Goal: Communication & Community: Answer question/provide support

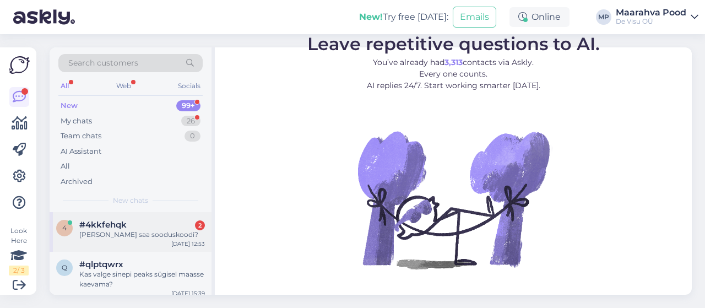
click at [151, 238] on div "[PERSON_NAME] saa sooduskoodi?" at bounding box center [142, 235] width 126 height 10
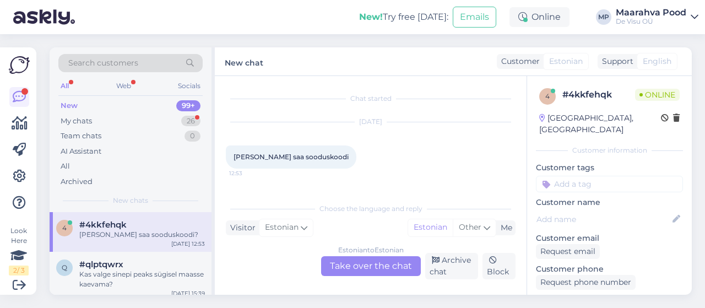
scroll to position [23, 0]
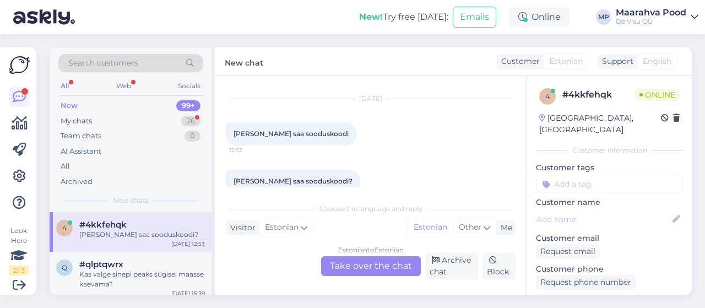
click at [367, 265] on div "Estonian to Estonian Take over the chat" at bounding box center [371, 266] width 100 height 20
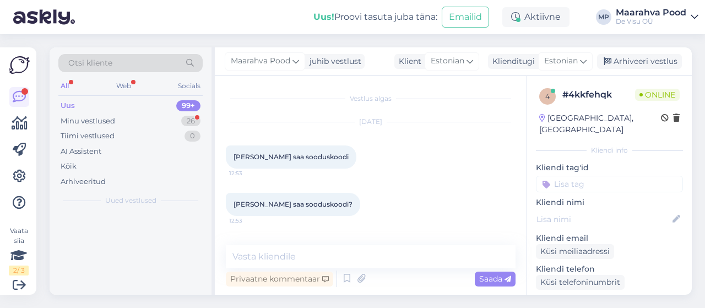
scroll to position [0, 0]
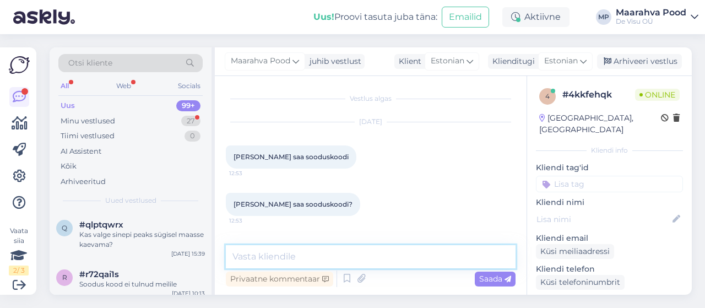
click at [342, 263] on textarea at bounding box center [371, 256] width 290 height 23
type textarea "Tere"
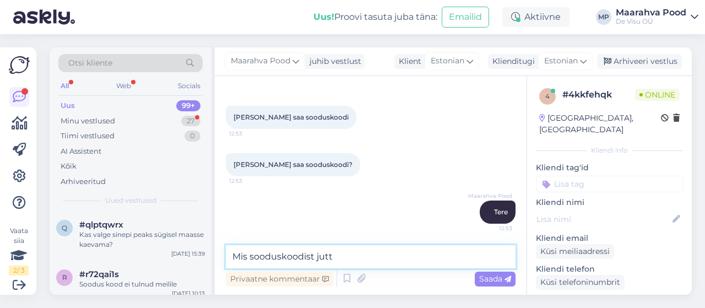
type textarea "Mis sooduskoodist jutt?"
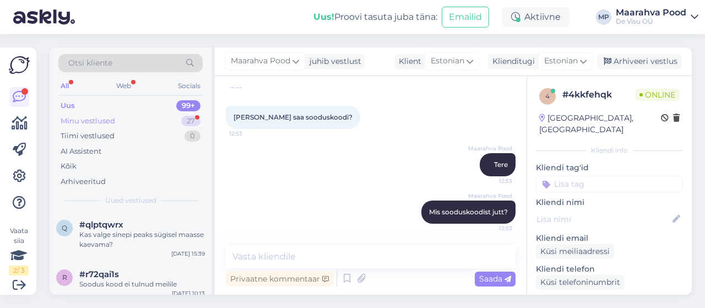
click at [111, 122] on div "Minu vestlused" at bounding box center [88, 121] width 55 height 11
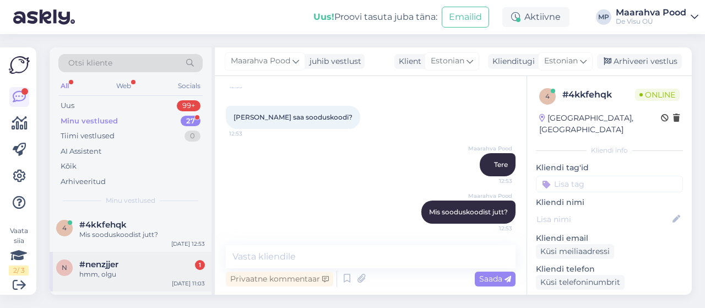
click at [138, 270] on div "hmm, olgu" at bounding box center [142, 274] width 126 height 10
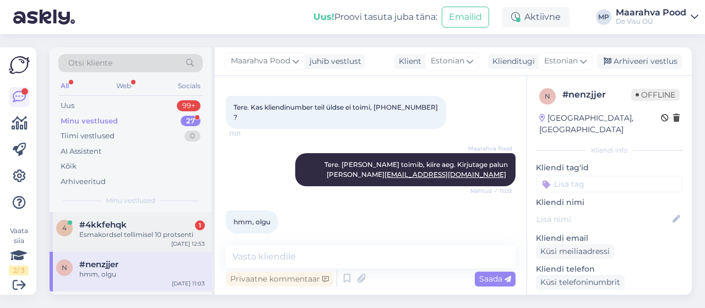
click at [132, 231] on div "Esmakordsel tellimisel 10 protsenti" at bounding box center [142, 235] width 126 height 10
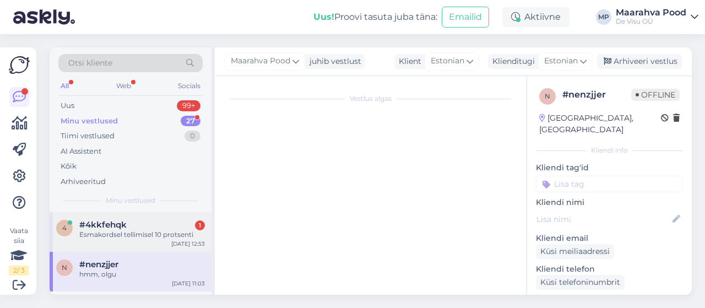
scroll to position [134, 0]
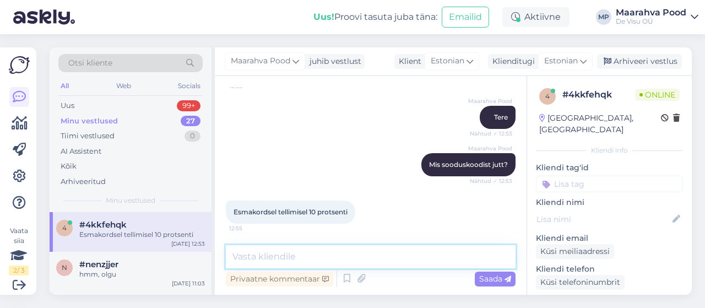
click at [301, 261] on textarea at bounding box center [371, 256] width 290 height 23
type textarea "[PERSON_NAME] ei tulnud?"
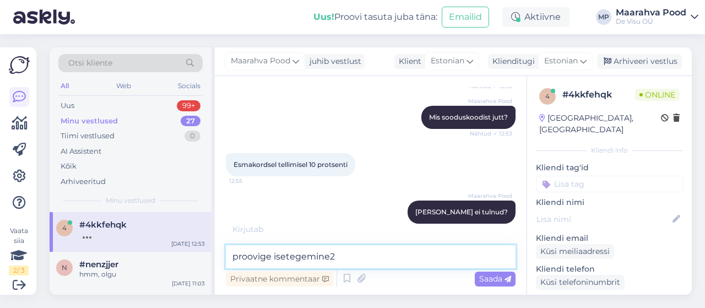
type textarea "proovige isetegemine24"
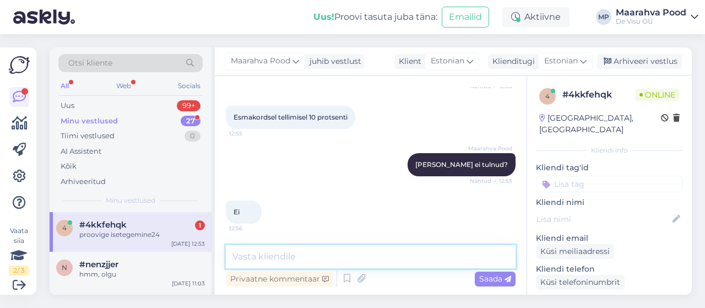
scroll to position [276, 0]
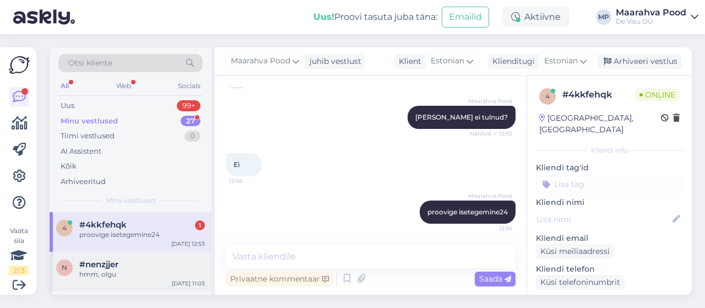
click at [154, 263] on div "#nenzjjer" at bounding box center [142, 264] width 126 height 10
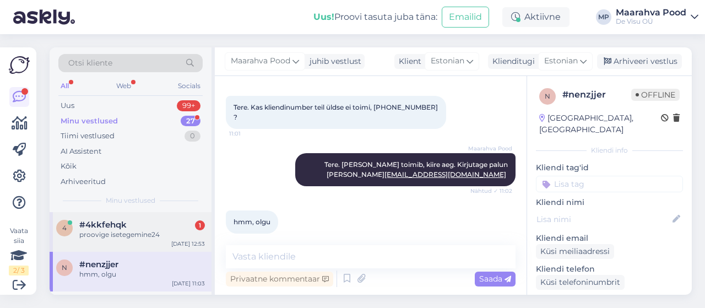
click at [138, 235] on div "proovige isetegemine24" at bounding box center [142, 235] width 126 height 10
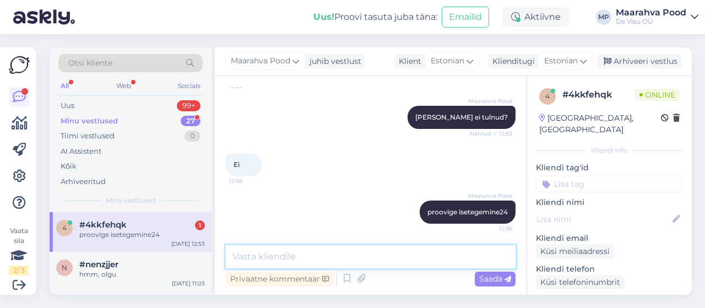
click at [293, 254] on textarea at bounding box center [371, 256] width 290 height 23
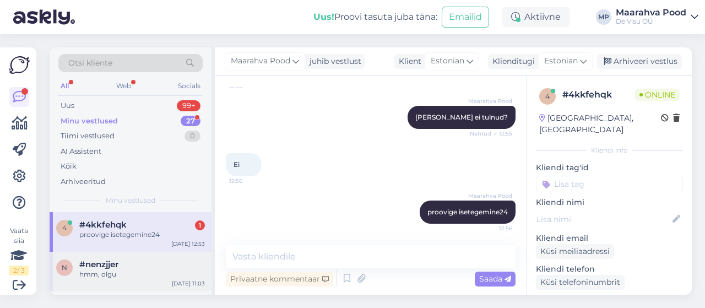
click at [135, 259] on div "#nenzjjer" at bounding box center [142, 264] width 126 height 10
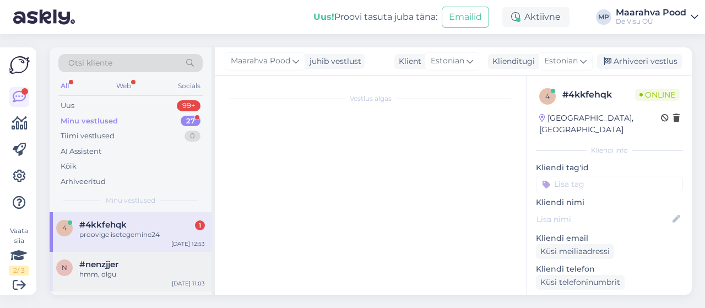
scroll to position [0, 0]
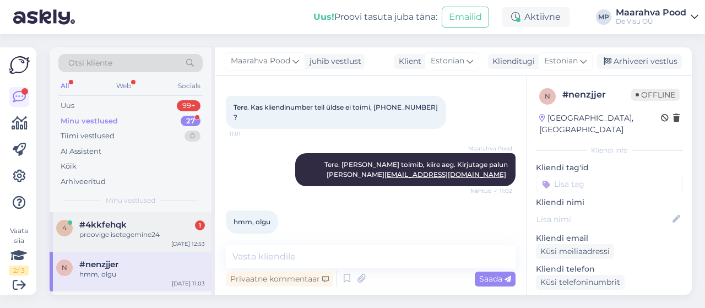
click at [130, 237] on div "proovige isetegemine24" at bounding box center [142, 235] width 126 height 10
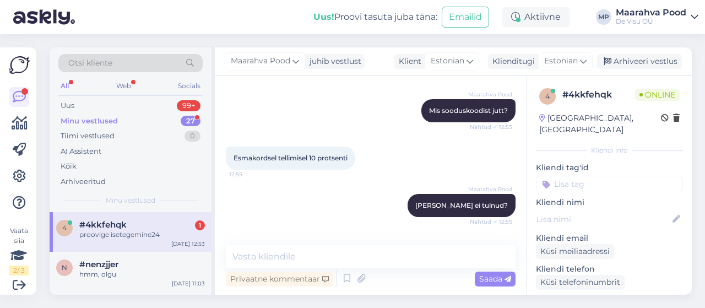
click at [130, 119] on div "Minu vestlused 27" at bounding box center [130, 120] width 144 height 15
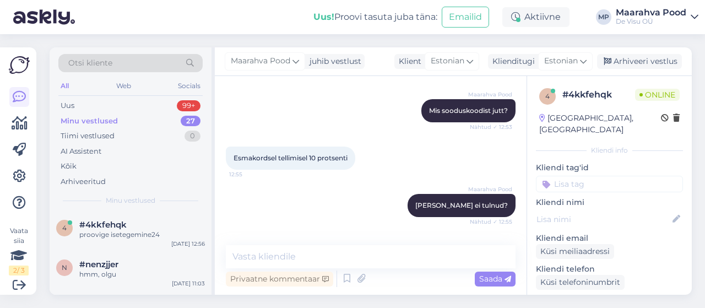
scroll to position [276, 0]
